Goal: Information Seeking & Learning: Stay updated

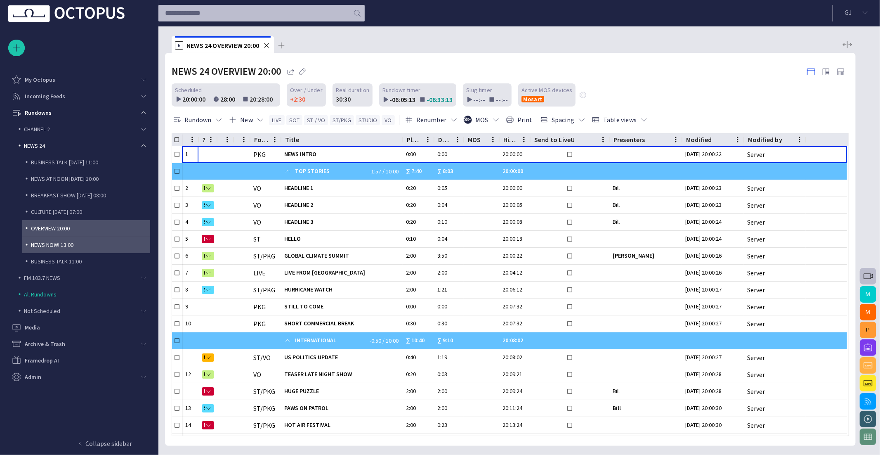
click at [69, 244] on p "NEWS NOW! 13:00" at bounding box center [90, 245] width 119 height 8
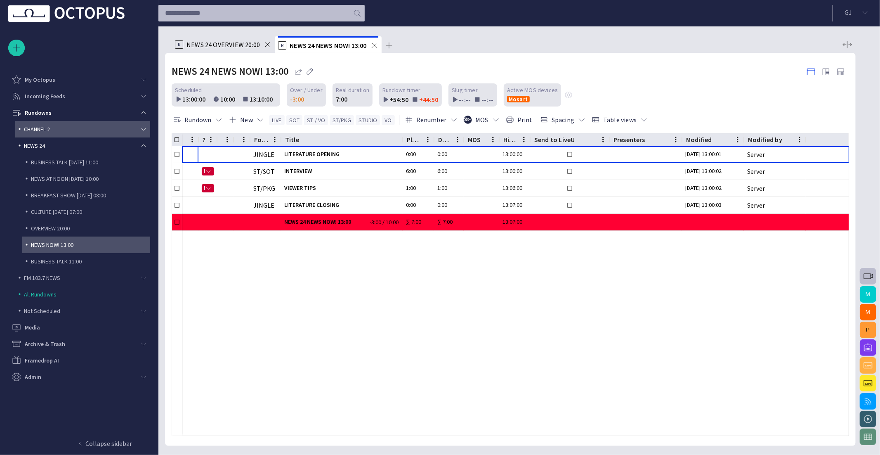
click at [149, 128] on div "CHANNEL 2" at bounding box center [82, 129] width 135 height 17
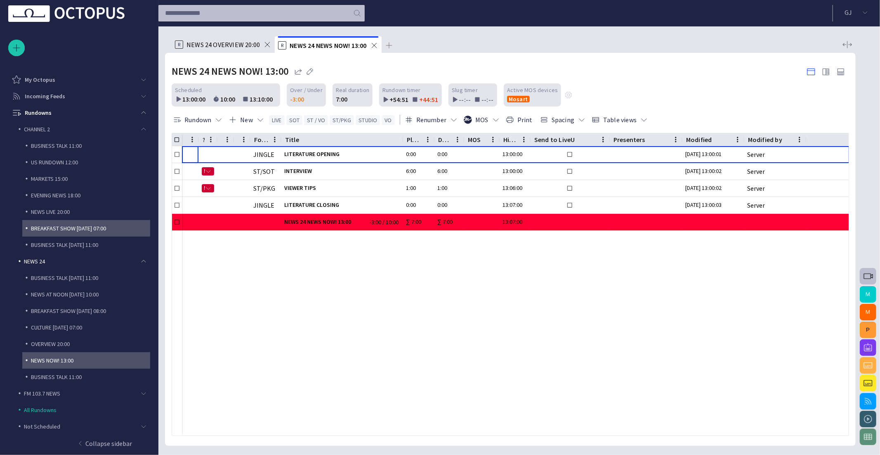
drag, startPoint x: 59, startPoint y: 208, endPoint x: 61, endPoint y: 203, distance: 5.7
click at [59, 208] on p "NEWS LIVE 20:00" at bounding box center [90, 212] width 119 height 8
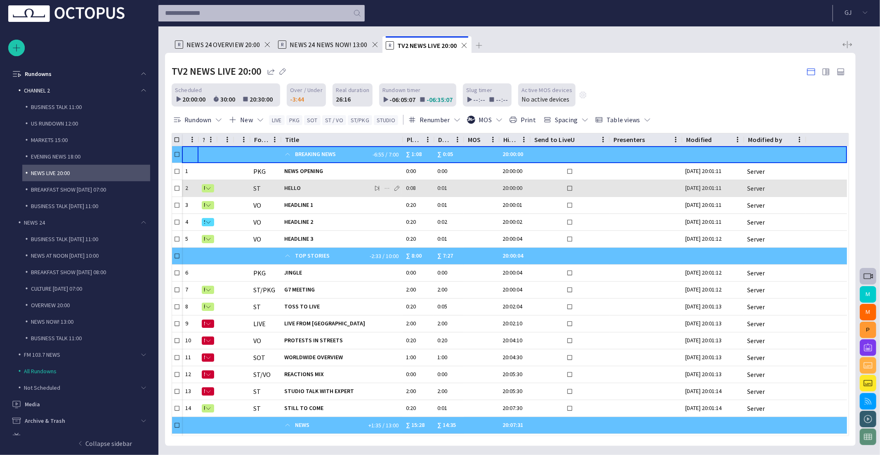
scroll to position [50, 0]
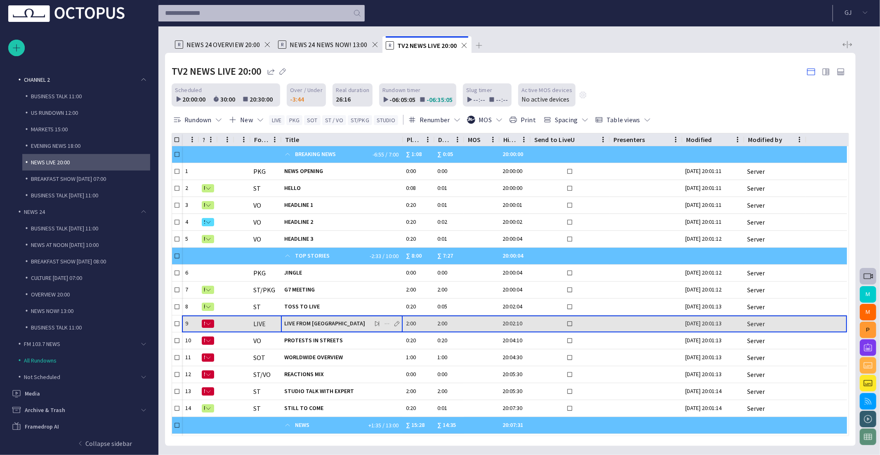
click at [334, 319] on span "LIVE FROM [GEOGRAPHIC_DATA]" at bounding box center [341, 323] width 115 height 8
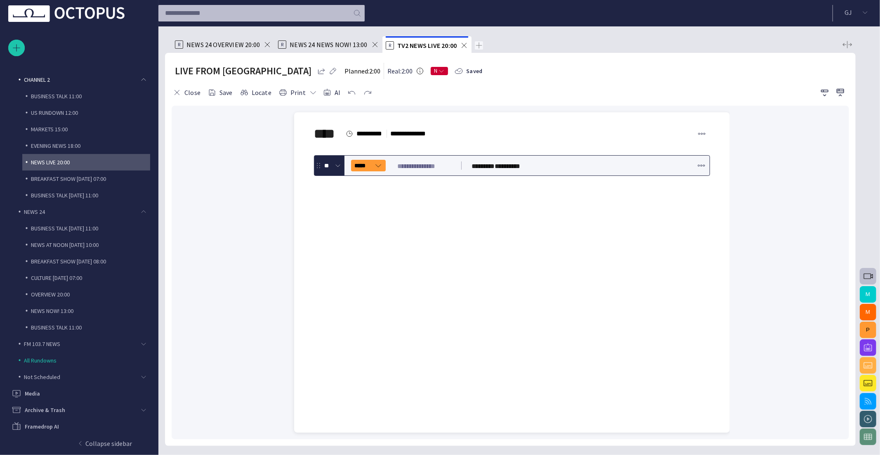
click at [376, 44] on span at bounding box center [375, 44] width 8 height 8
drag, startPoint x: 244, startPoint y: 44, endPoint x: 282, endPoint y: 44, distance: 38.4
click at [254, 44] on ul "R NEWS 24 OVERVIEW 20:00 R TV2 NEWS LIVE 20:00" at bounding box center [506, 44] width 668 height 17
click at [242, 42] on span "NEWS 24 OVERVIEW 20:00" at bounding box center [223, 44] width 73 height 8
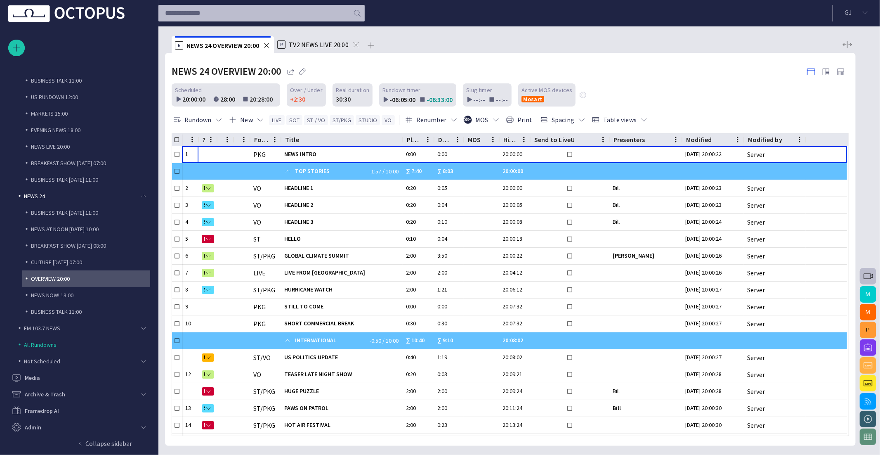
drag, startPoint x: 308, startPoint y: 47, endPoint x: 314, endPoint y: 48, distance: 5.9
click at [308, 47] on span "TV2 NEWS LIVE 20:00" at bounding box center [319, 44] width 60 height 8
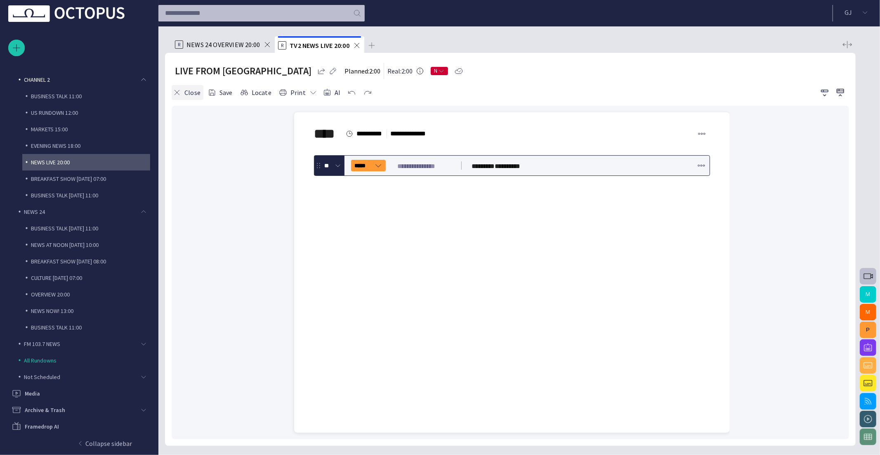
click at [184, 92] on button "Close" at bounding box center [188, 92] width 32 height 15
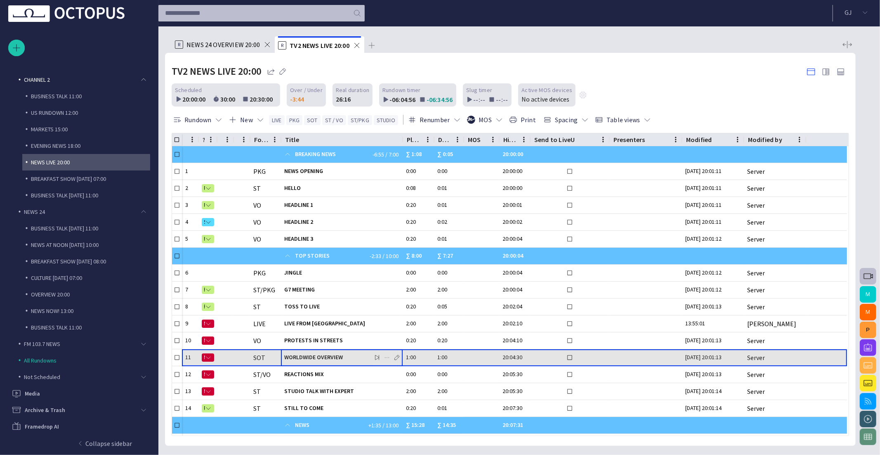
click at [309, 349] on div "WORLDWIDE OVERVIEW" at bounding box center [341, 357] width 115 height 17
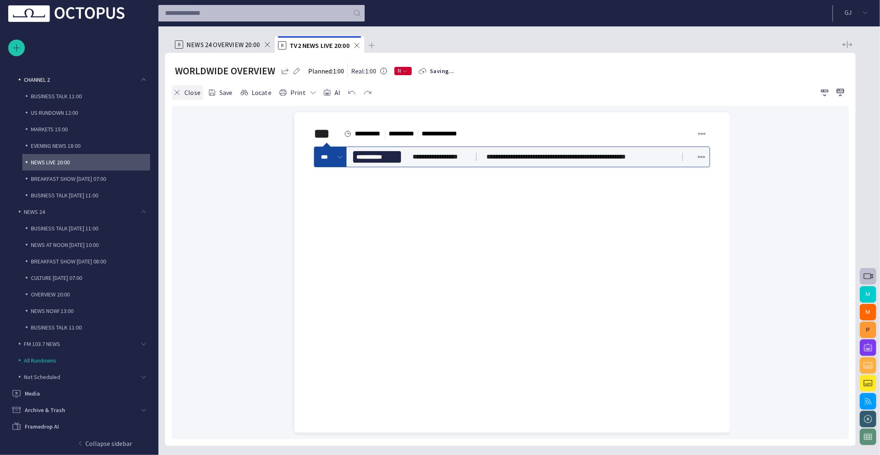
click at [182, 94] on button "Close" at bounding box center [188, 92] width 32 height 15
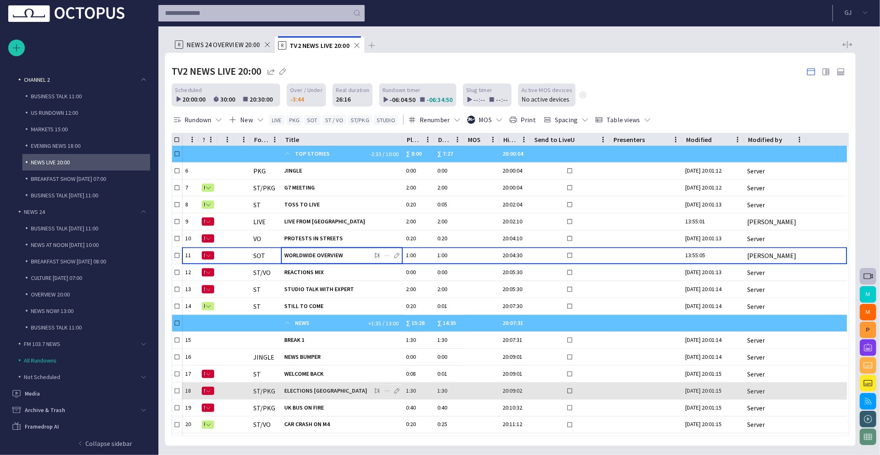
scroll to position [103, 0]
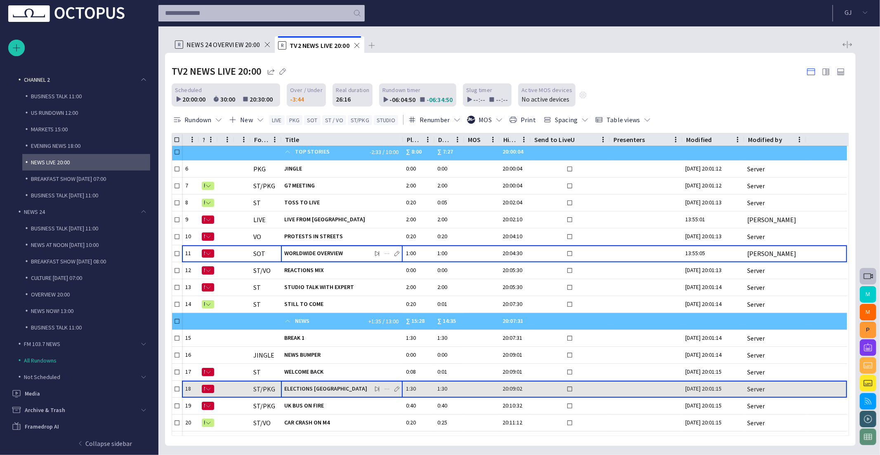
click at [310, 385] on span "ELECTIONS [GEOGRAPHIC_DATA]" at bounding box center [341, 389] width 115 height 8
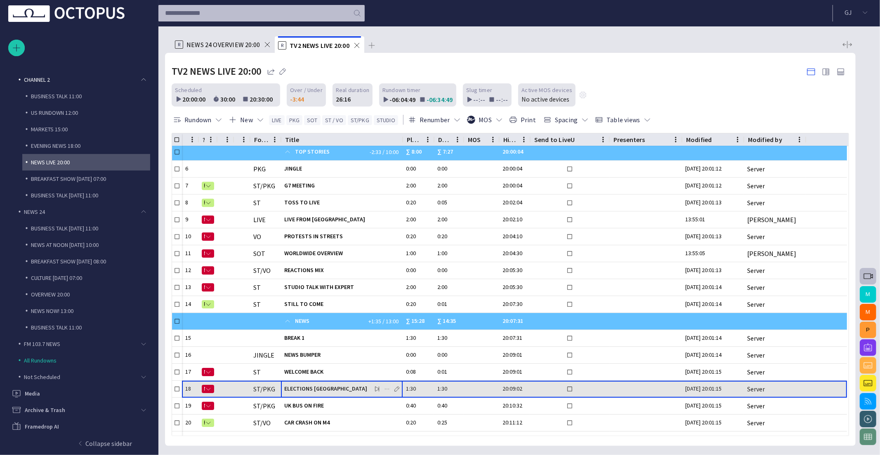
click at [310, 385] on span "ELECTIONS [GEOGRAPHIC_DATA]" at bounding box center [341, 389] width 115 height 8
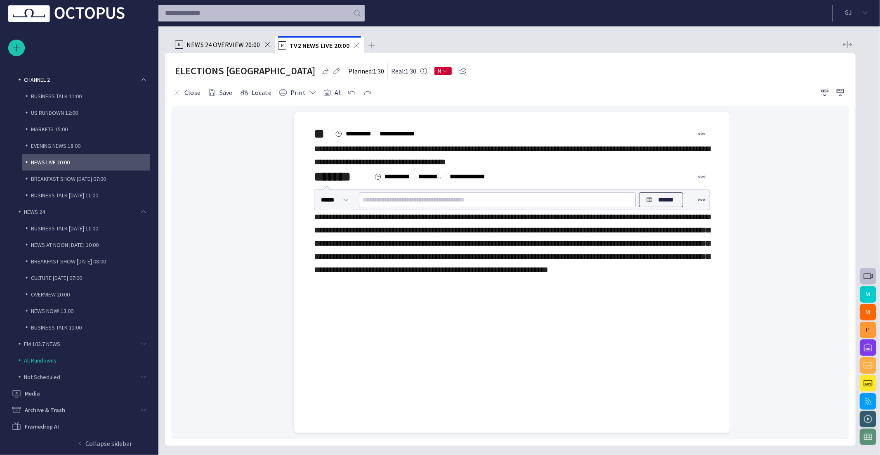
click at [559, 155] on div "**********" at bounding box center [512, 155] width 396 height 26
click at [552, 161] on div "**********" at bounding box center [512, 155] width 396 height 26
click at [520, 240] on span "**********" at bounding box center [512, 243] width 396 height 61
click at [323, 90] on span "button" at bounding box center [327, 92] width 8 height 8
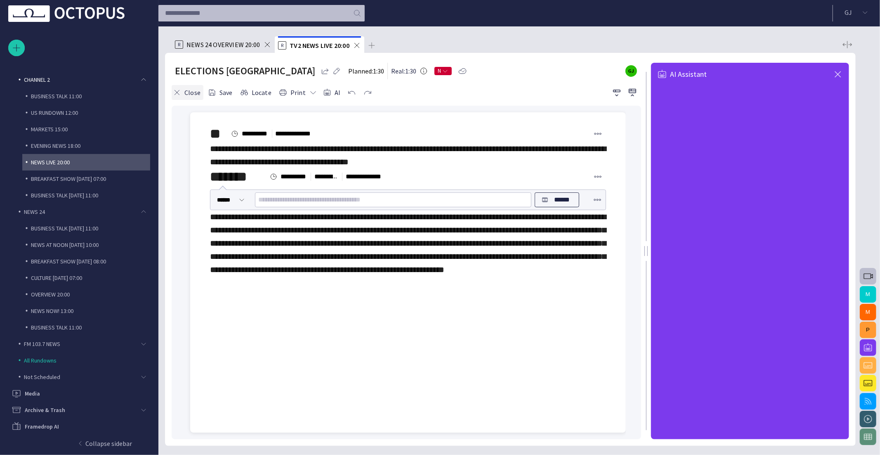
click at [184, 93] on button "Close" at bounding box center [188, 92] width 32 height 15
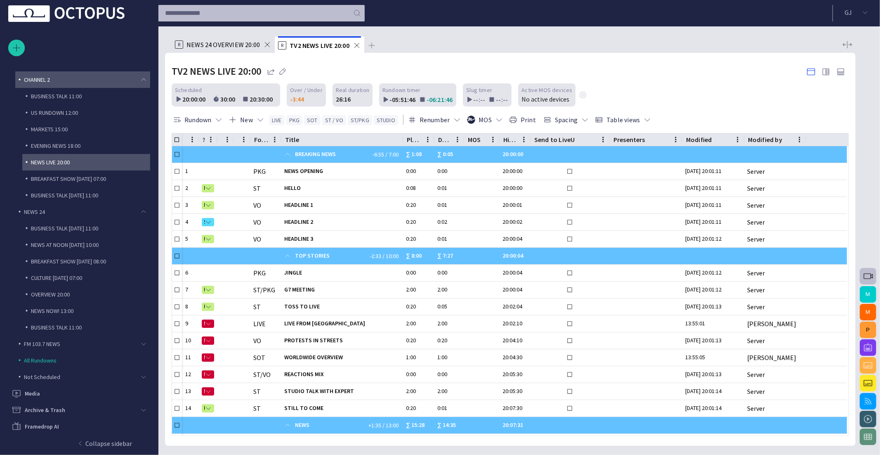
click at [144, 78] on span "main menu" at bounding box center [143, 79] width 7 height 7
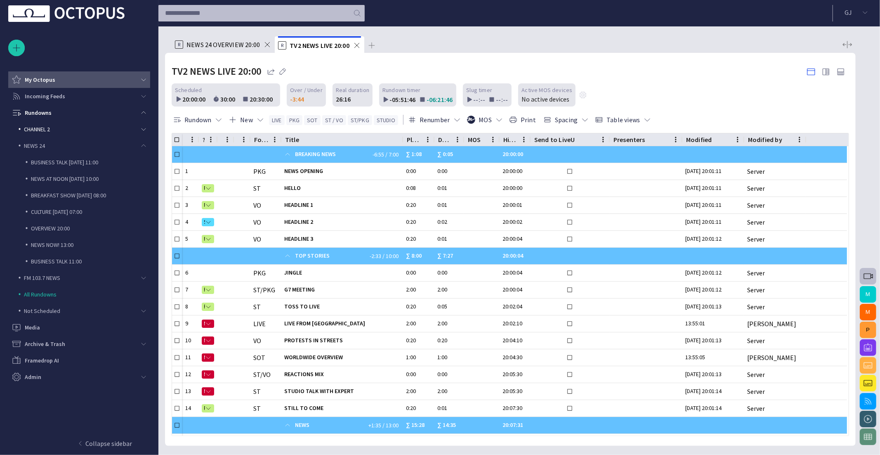
scroll to position [0, 0]
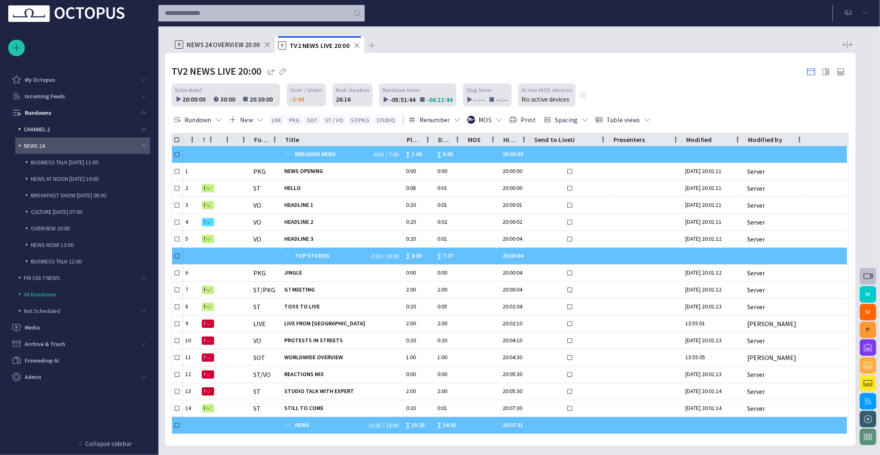
click at [143, 145] on span "main menu" at bounding box center [143, 145] width 7 height 7
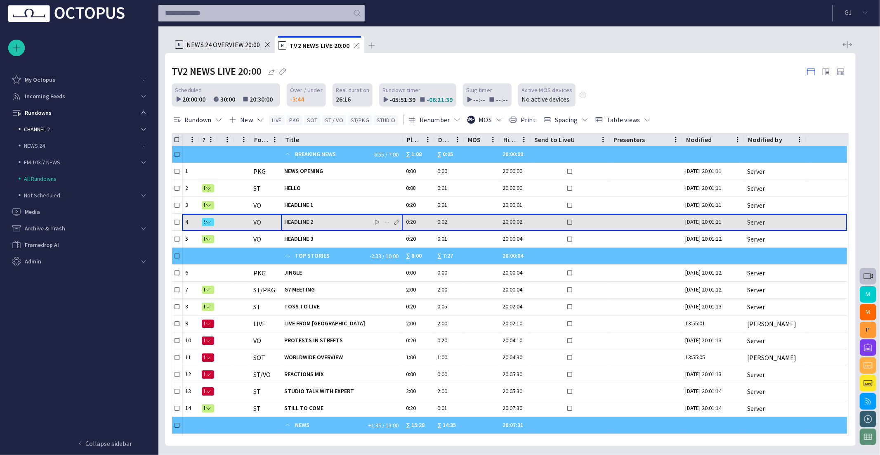
click at [313, 222] on span "HEADLINE 2" at bounding box center [341, 222] width 115 height 8
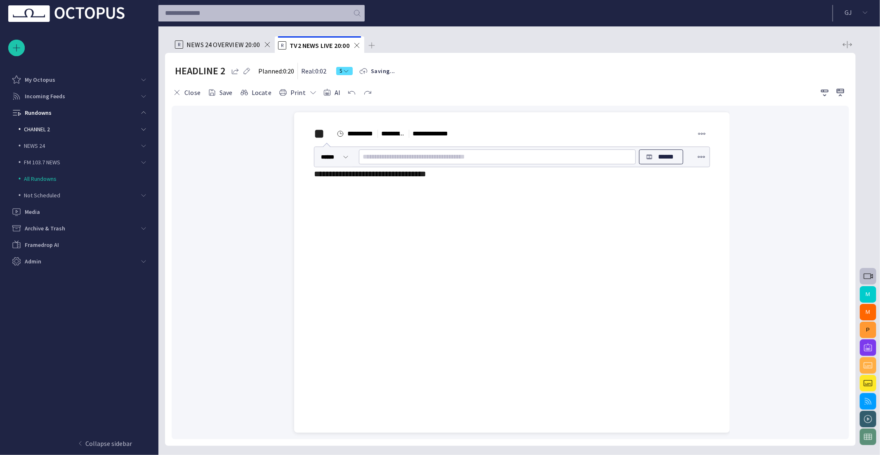
drag, startPoint x: 234, startPoint y: 47, endPoint x: 251, endPoint y: 46, distance: 17.0
click at [234, 47] on span "NEWS 24 OVERVIEW 20:00" at bounding box center [223, 44] width 73 height 8
